Goal: Information Seeking & Learning: Learn about a topic

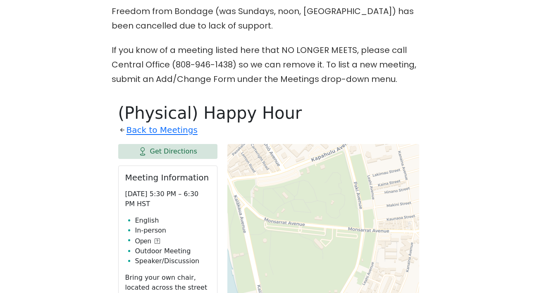
scroll to position [345, 0]
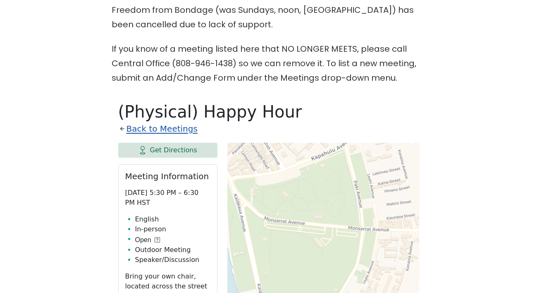
click at [182, 122] on link "Back to Meetings" at bounding box center [162, 129] width 71 height 14
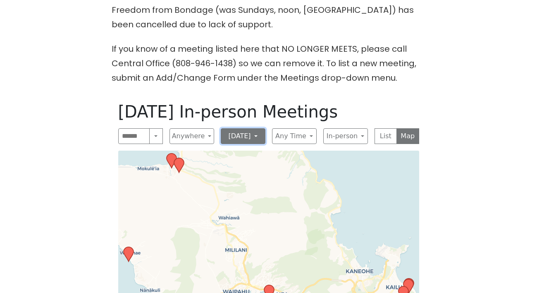
click at [253, 128] on button "[DATE]" at bounding box center [243, 136] width 45 height 16
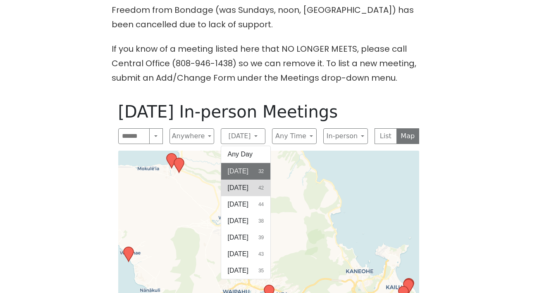
click at [253, 180] on button "[DATE] 42" at bounding box center [246, 188] width 50 height 17
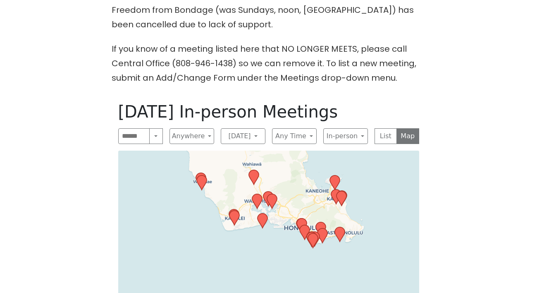
drag, startPoint x: 290, startPoint y: 266, endPoint x: 293, endPoint y: 179, distance: 86.5
click at [293, 179] on div "Leaflet | © OpenStreetMap contributors © CARTO" at bounding box center [268, 266] width 301 height 231
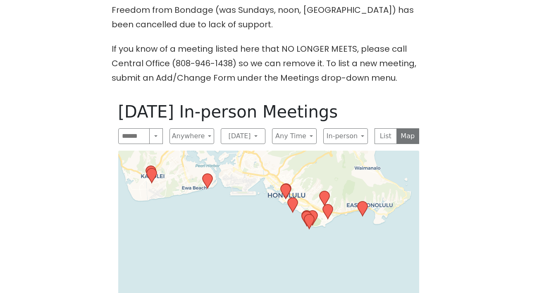
drag, startPoint x: 343, startPoint y: 242, endPoint x: 319, endPoint y: 175, distance: 72.0
click at [319, 191] on icon at bounding box center [324, 199] width 11 height 16
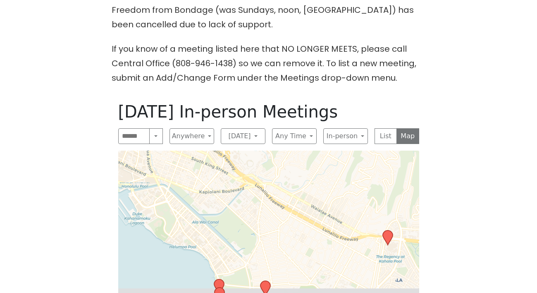
drag, startPoint x: 273, startPoint y: 255, endPoint x: 277, endPoint y: 137, distance: 118.8
click at [277, 151] on div "Leaflet | © OpenStreetMap contributors © CARTO" at bounding box center [268, 266] width 301 height 231
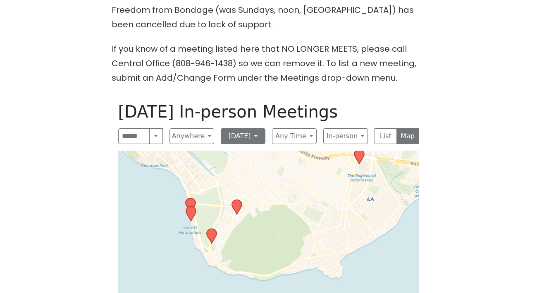
drag, startPoint x: 287, startPoint y: 209, endPoint x: 259, endPoint y: 126, distance: 87.8
click at [259, 126] on div "[DATE] In-person Meetings Search Near Location Near Me Anywhere Anywhere Cybers…" at bounding box center [269, 241] width 314 height 293
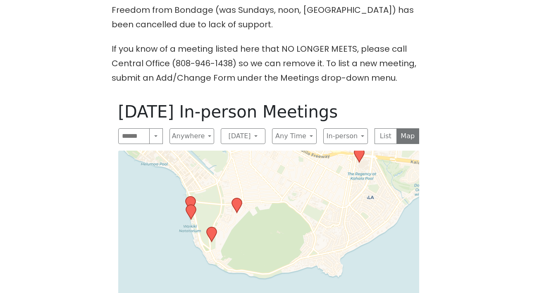
drag, startPoint x: 347, startPoint y: 155, endPoint x: 335, endPoint y: 184, distance: 30.8
click at [335, 183] on div "Leaflet | © OpenStreetMap contributors © CARTO" at bounding box center [268, 266] width 301 height 231
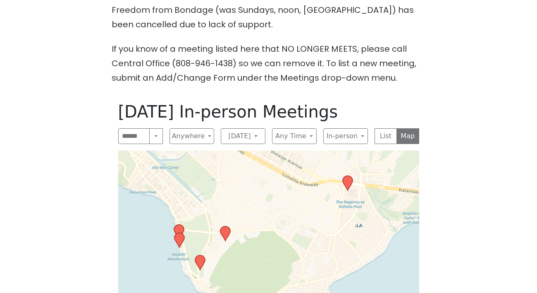
click at [347, 176] on icon at bounding box center [348, 183] width 10 height 14
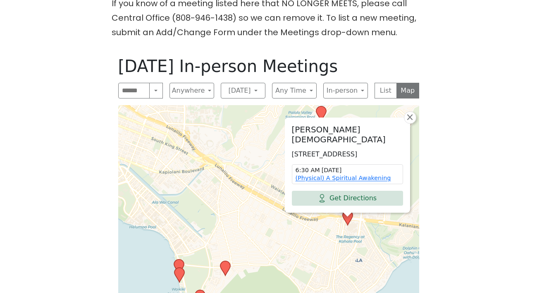
scroll to position [391, 0]
click at [226, 261] on icon at bounding box center [225, 268] width 10 height 14
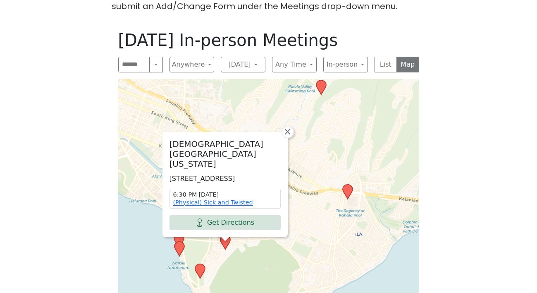
scroll to position [418, 0]
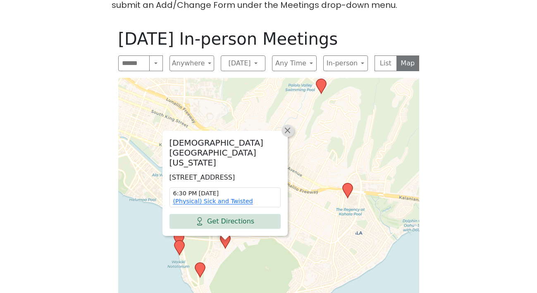
click at [288, 125] on span "×" at bounding box center [287, 130] width 8 height 10
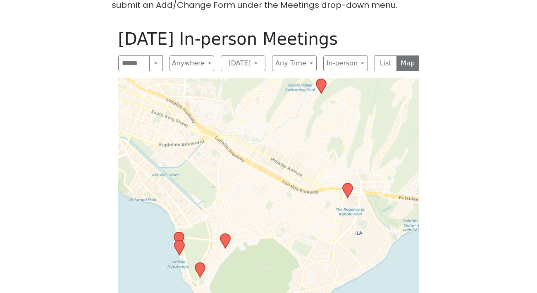
click at [200, 263] on icon at bounding box center [200, 270] width 10 height 14
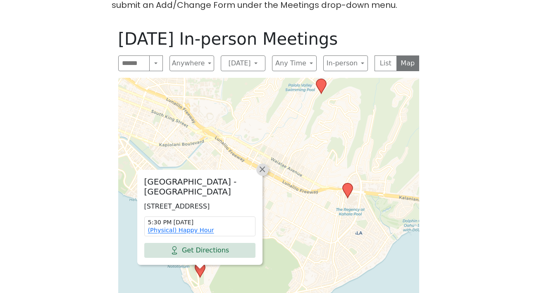
click at [262, 164] on span "×" at bounding box center [262, 169] width 8 height 10
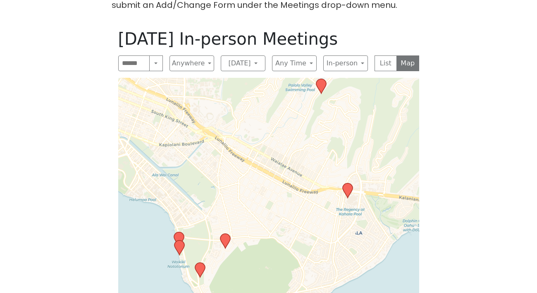
click at [200, 263] on icon at bounding box center [200, 270] width 10 height 14
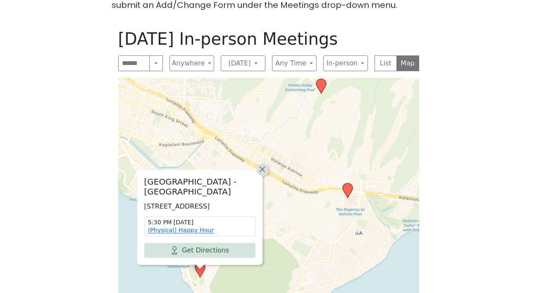
click at [261, 164] on span "×" at bounding box center [262, 169] width 8 height 10
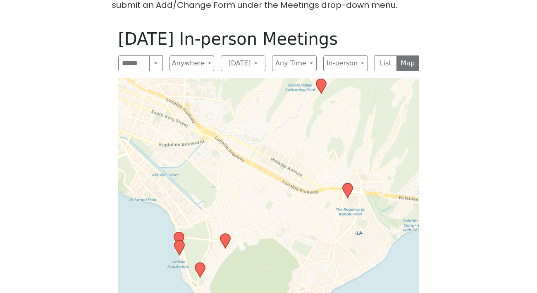
click at [224, 234] on icon at bounding box center [225, 241] width 10 height 14
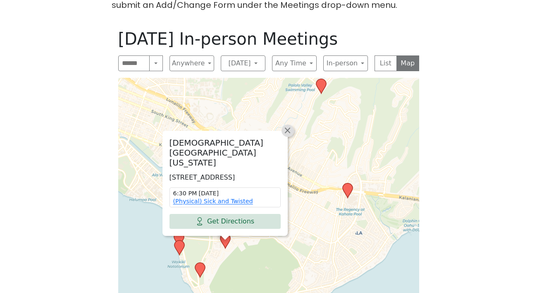
click at [288, 126] on span "×" at bounding box center [287, 130] width 8 height 10
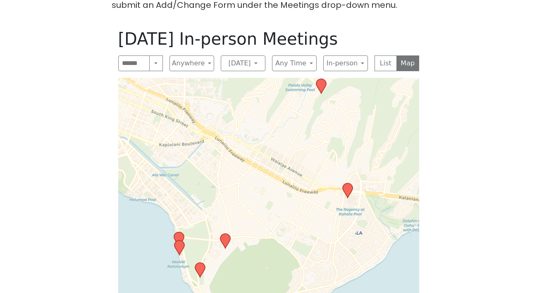
click at [180, 240] on icon at bounding box center [179, 247] width 10 height 14
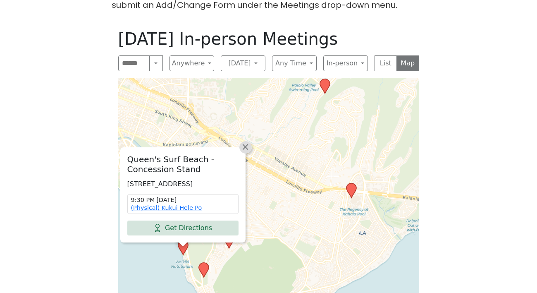
click at [244, 142] on span "×" at bounding box center [245, 147] width 8 height 10
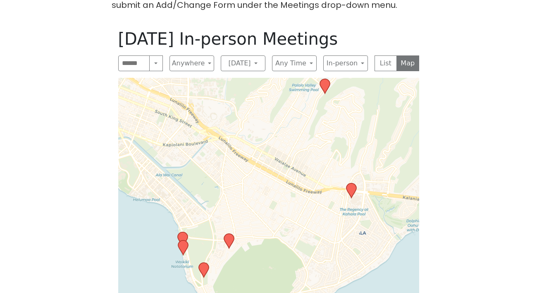
click at [182, 232] on icon at bounding box center [182, 239] width 10 height 14
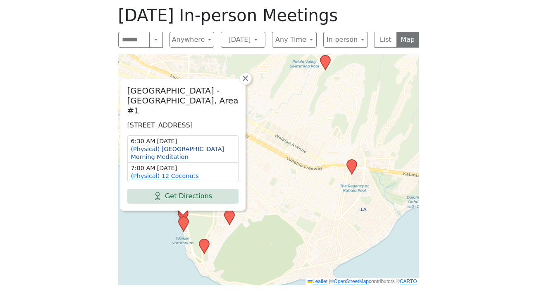
scroll to position [443, 0]
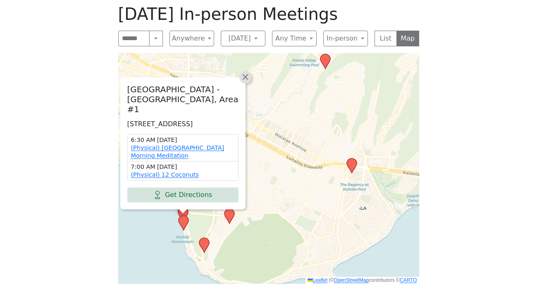
click at [248, 72] on span "×" at bounding box center [245, 77] width 8 height 10
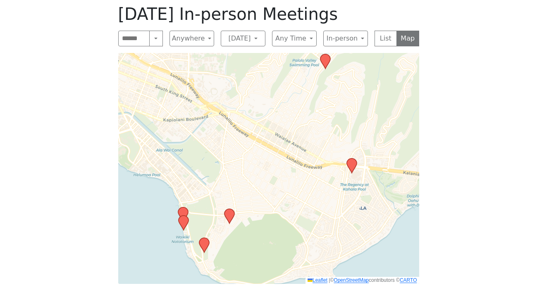
click at [206, 238] on icon at bounding box center [204, 245] width 10 height 14
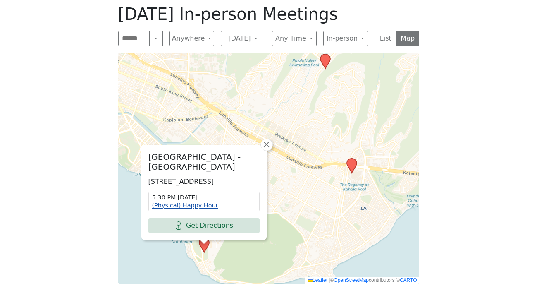
click at [206, 202] on link "(Physical) Happy Hour" at bounding box center [185, 205] width 66 height 7
